Goal: Contribute content: Contribute content

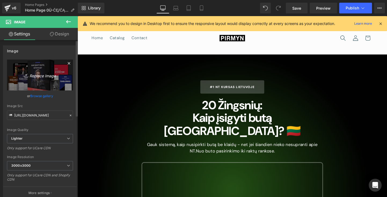
click at [43, 77] on icon "Replace Image" at bounding box center [40, 75] width 43 height 7
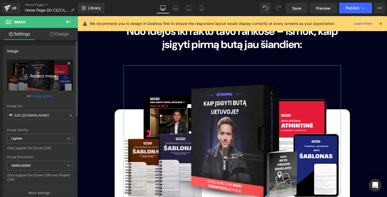
scroll to position [1371, 0]
click at [33, 80] on link "Replace Image" at bounding box center [40, 75] width 66 height 31
type input "C:\fakepath\TESTSTINISSS.png"
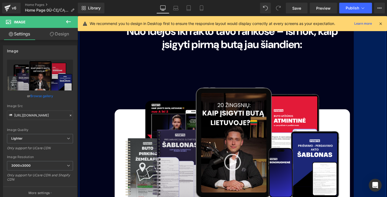
scroll to position [1371, 0]
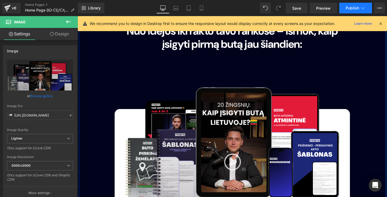
click at [353, 5] on button "Publish" at bounding box center [355, 8] width 33 height 11
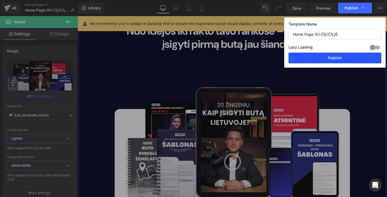
click at [0, 0] on button "Publish" at bounding box center [0, 0] width 0 height 0
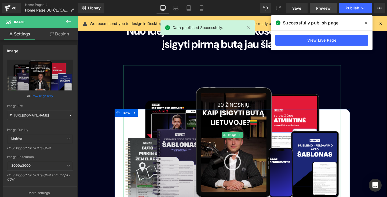
click at [320, 9] on span "Preview" at bounding box center [323, 8] width 14 height 6
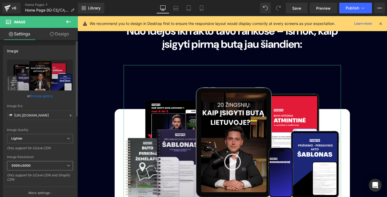
click at [53, 162] on span "3000x3000" at bounding box center [40, 165] width 66 height 9
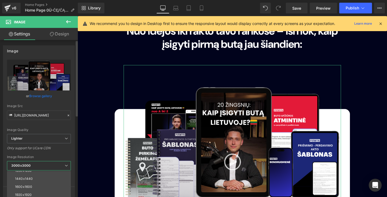
scroll to position [77, 0]
click at [41, 194] on li "1920x1920" at bounding box center [40, 195] width 66 height 8
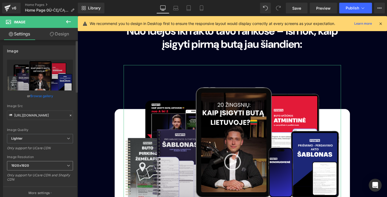
click at [52, 164] on span "1920x1920" at bounding box center [40, 165] width 66 height 9
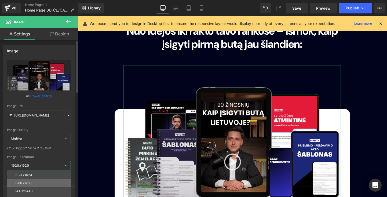
scroll to position [61, 0]
click at [45, 177] on li "1024x1024" at bounding box center [40, 178] width 66 height 8
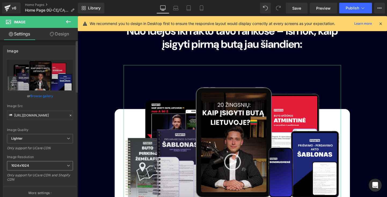
click at [55, 168] on span "1024x1024" at bounding box center [40, 165] width 66 height 9
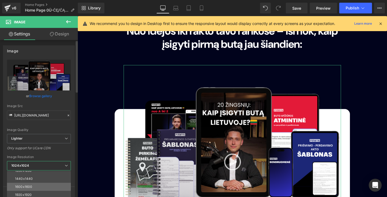
scroll to position [77, 0]
click at [45, 190] on li "1600x1600" at bounding box center [40, 187] width 66 height 8
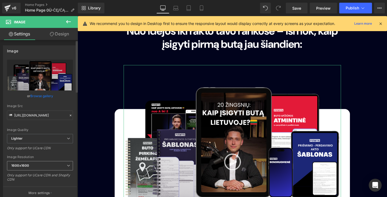
click at [49, 166] on span "1600x1600" at bounding box center [40, 165] width 66 height 9
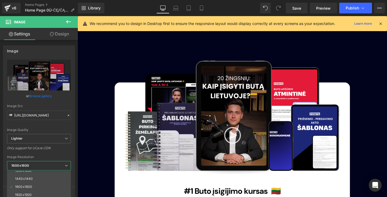
scroll to position [1414, 0]
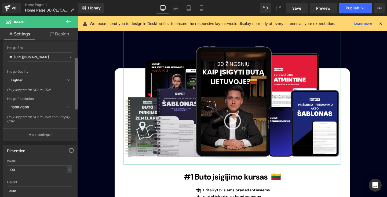
scroll to position [43, 0]
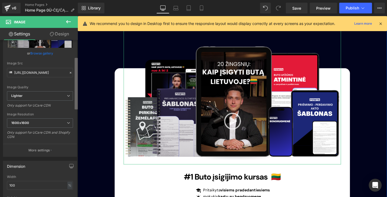
click at [67, 89] on div "Image [URL][DOMAIN_NAME] Replace Image Upload image or Browse gallery Image Src…" at bounding box center [39, 119] width 78 height 159
click at [57, 123] on span "1600x1600" at bounding box center [40, 122] width 66 height 9
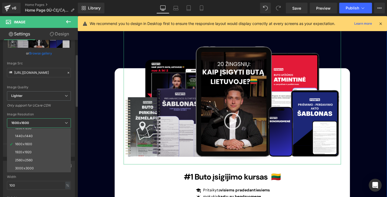
click at [44, 165] on li "3000x3000" at bounding box center [40, 168] width 66 height 8
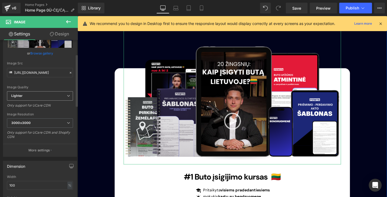
click at [57, 100] on div "Lighter Lighter Lightest" at bounding box center [40, 97] width 66 height 12
click at [58, 98] on span "Lighter" at bounding box center [40, 95] width 66 height 9
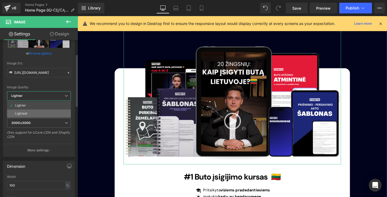
click at [52, 111] on li "Lightest" at bounding box center [39, 114] width 64 height 8
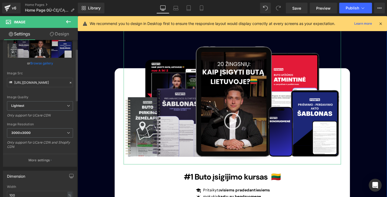
scroll to position [23, 0]
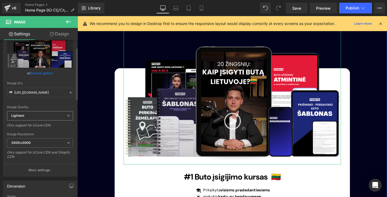
click at [62, 115] on span "Lightest" at bounding box center [40, 115] width 66 height 9
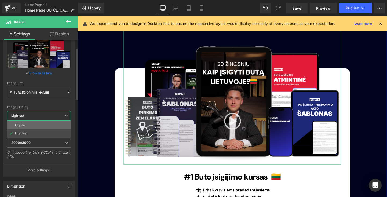
click at [51, 127] on li "Lighter" at bounding box center [39, 125] width 64 height 8
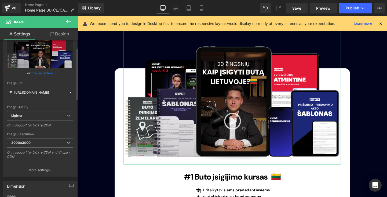
type input "[URL][DOMAIN_NAME]"
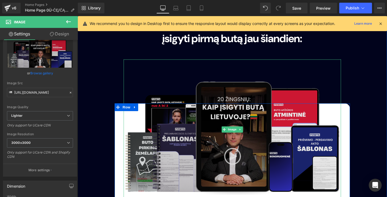
scroll to position [1361, 0]
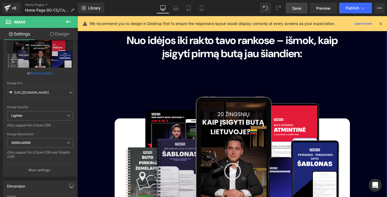
click at [296, 10] on span "Save" at bounding box center [296, 8] width 9 height 6
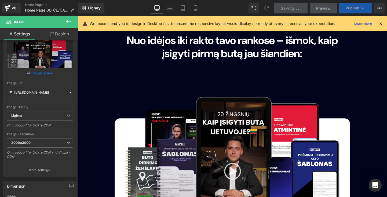
click at [361, 8] on icon at bounding box center [362, 7] width 5 height 5
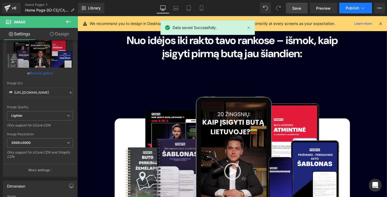
click at [356, 9] on span "Publish" at bounding box center [352, 8] width 13 height 4
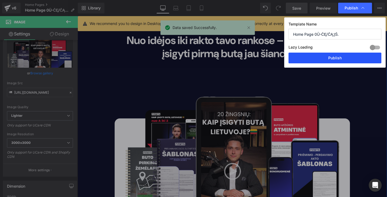
click at [0, 0] on button "Publish" at bounding box center [0, 0] width 0 height 0
